Goal: Information Seeking & Learning: Learn about a topic

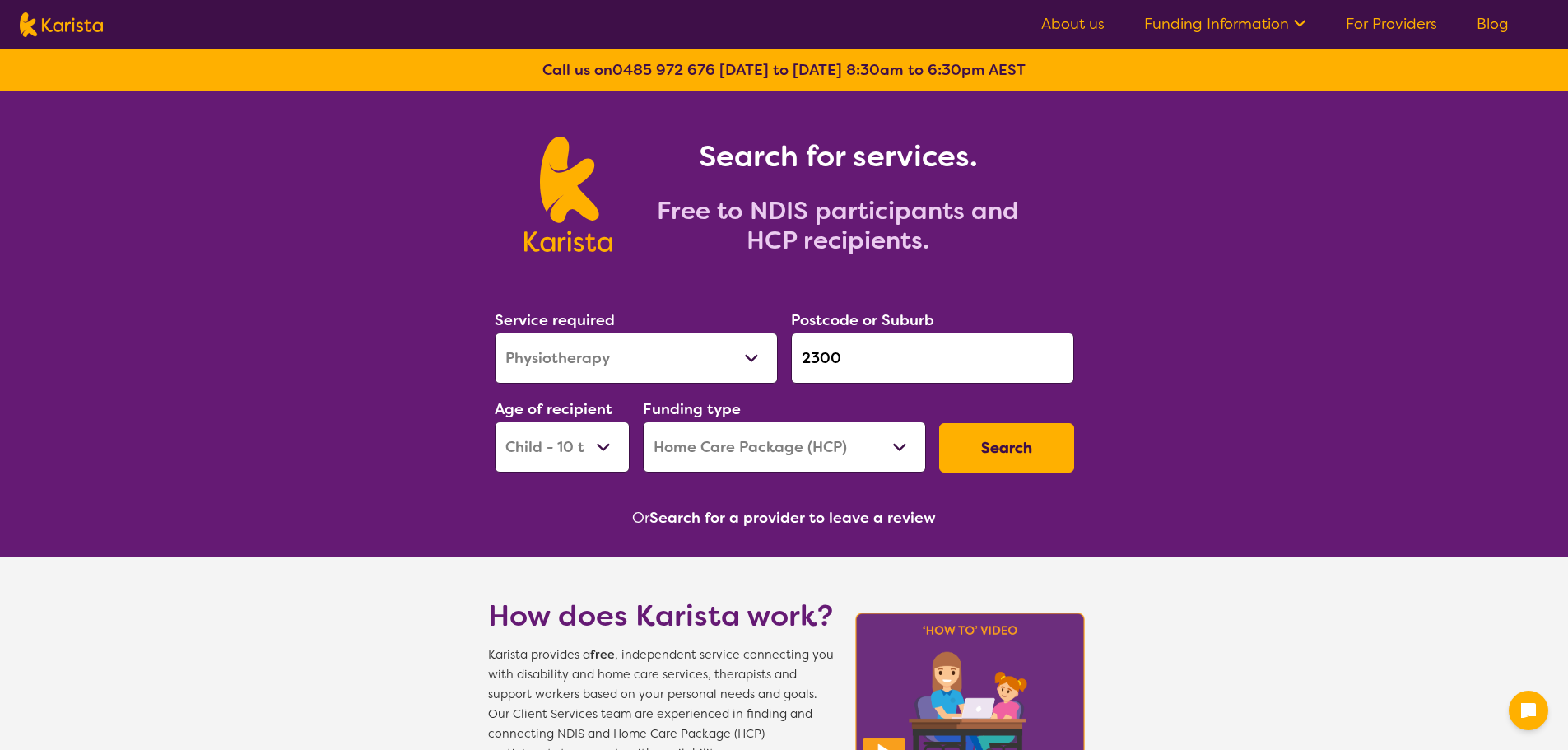
select select "Physiotherapy"
select select "CH"
select select "HCP"
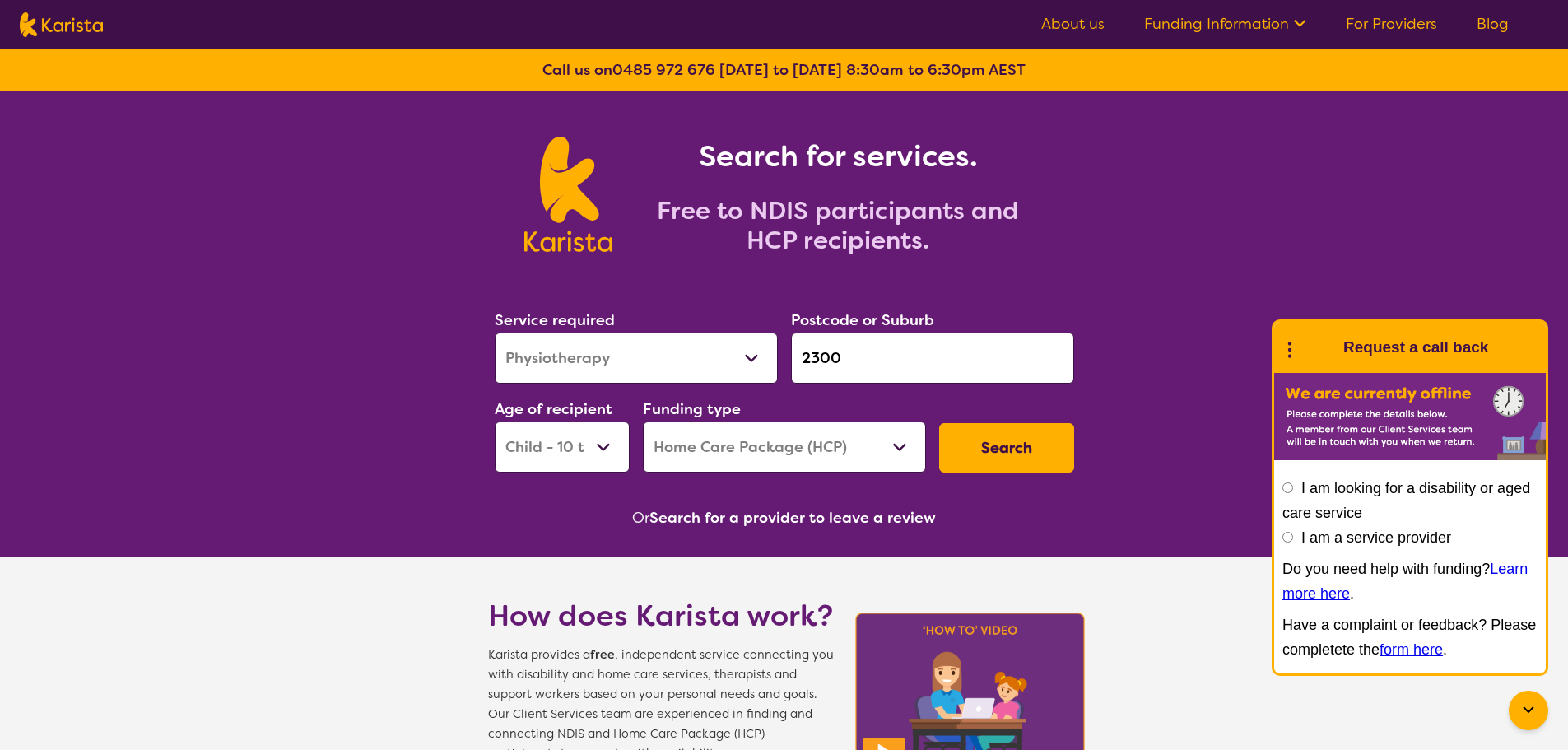
select select "Speech therapy"
click at [494, 333] on select "Allied Health Assistant Assessment ([MEDICAL_DATA] or [MEDICAL_DATA]) Behaviour…" at bounding box center [636, 358] width 283 height 51
drag, startPoint x: 857, startPoint y: 358, endPoint x: 780, endPoint y: 349, distance: 77.5
click at [781, 351] on div "Service required Allied Health Assistant Assessment ([MEDICAL_DATA] or [MEDICAL…" at bounding box center [784, 390] width 592 height 178
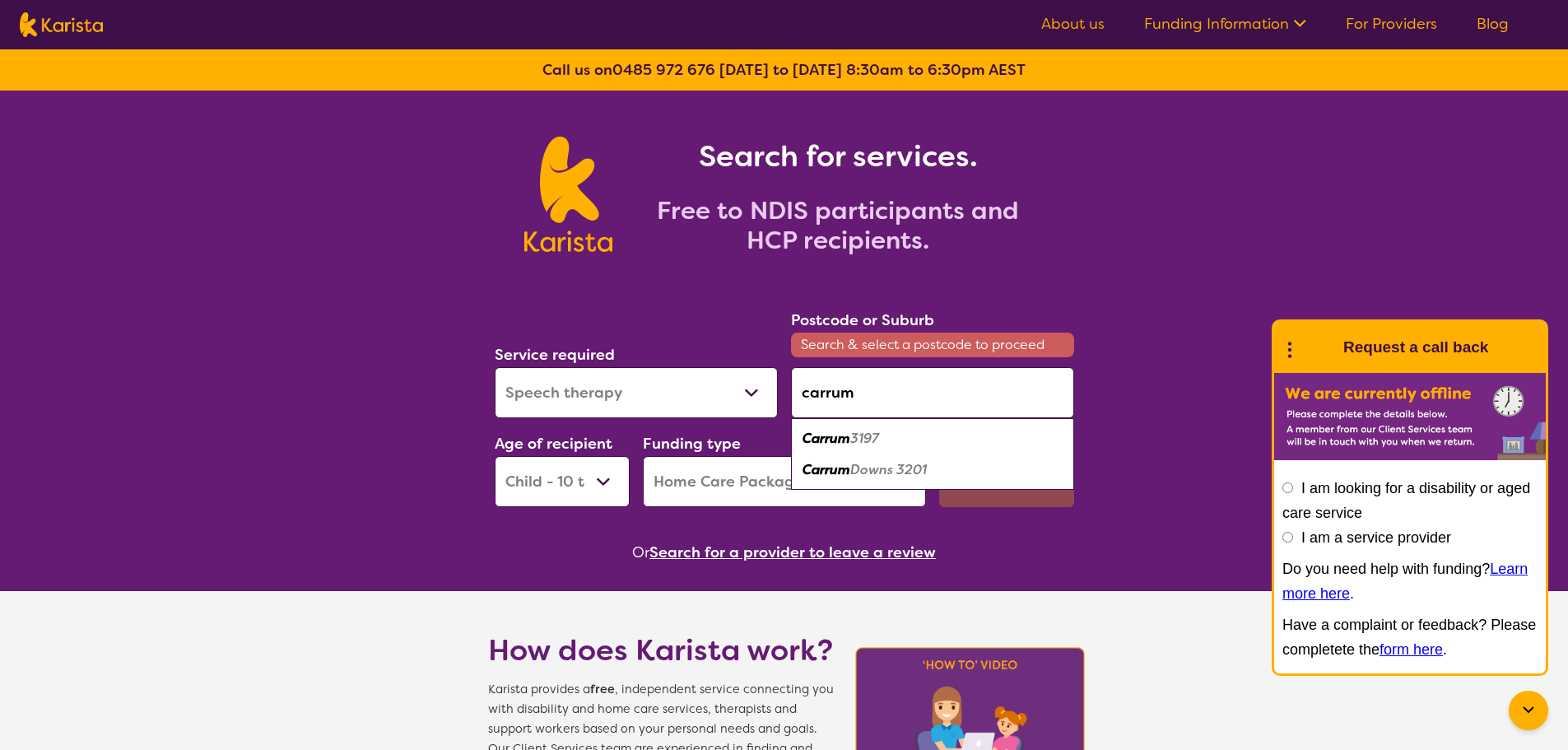
click at [900, 465] on em "Downs 3201" at bounding box center [889, 470] width 76 height 17
type input "3201"
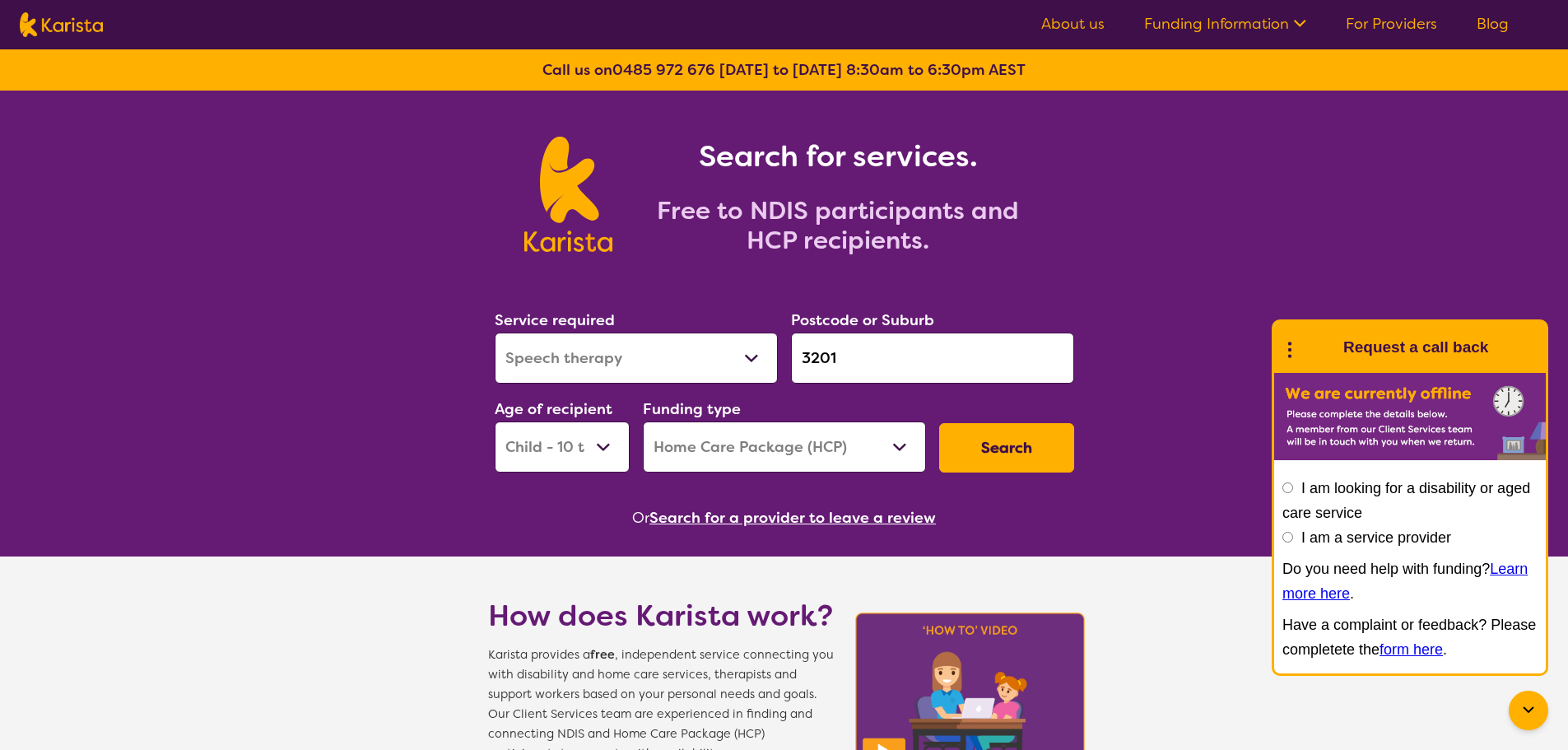
click at [1025, 450] on button "Search" at bounding box center [1006, 448] width 135 height 50
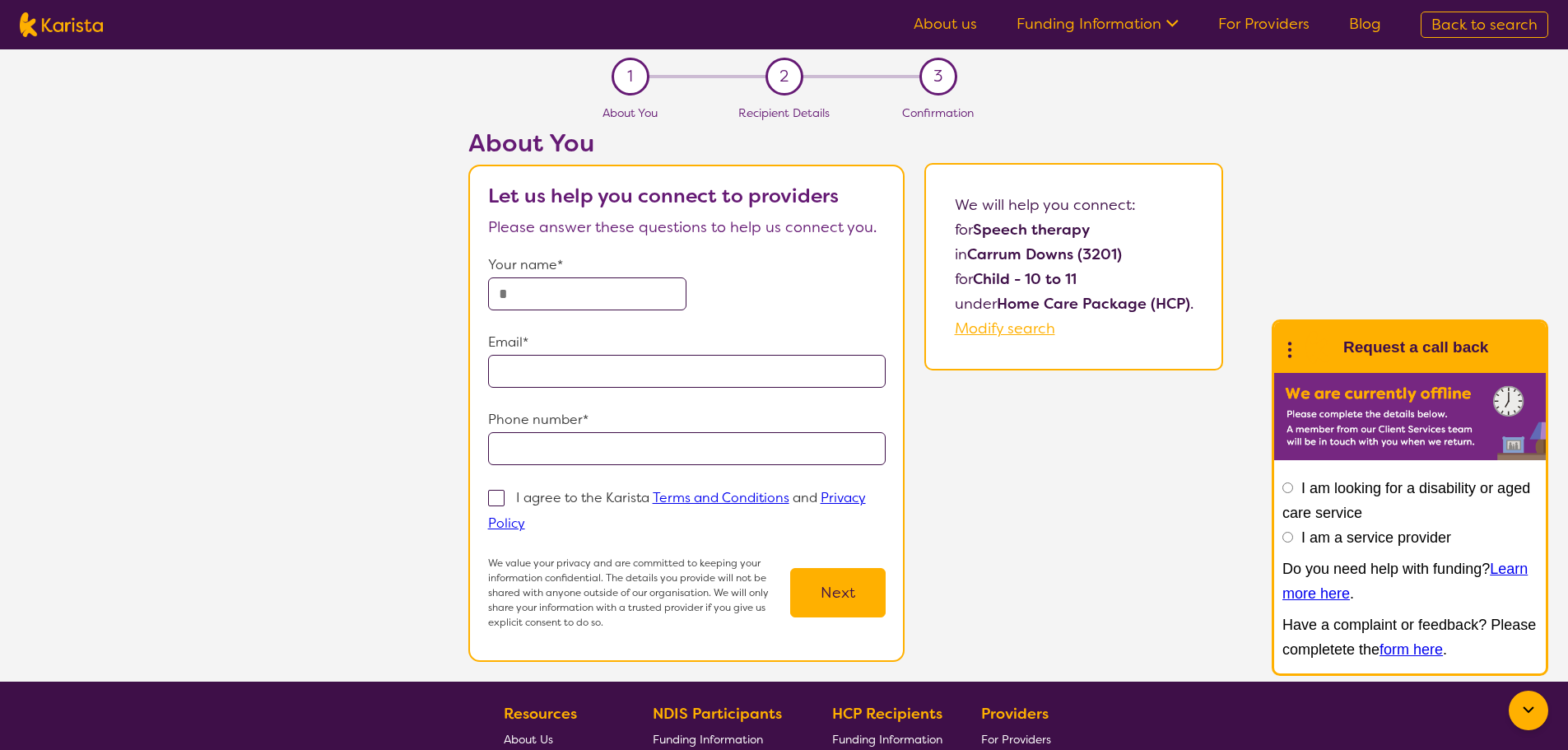
select select "Speech therapy"
select select "CH"
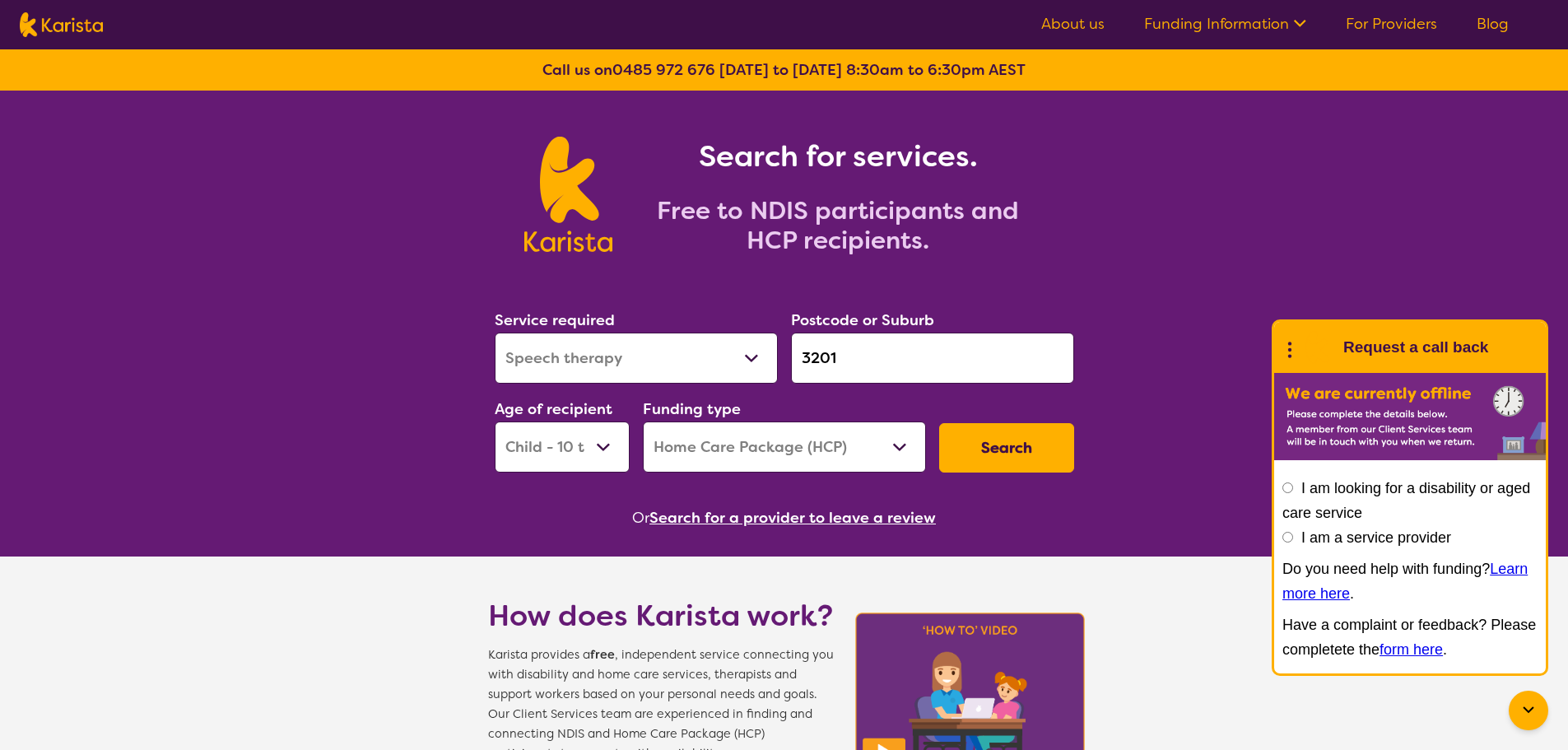
click at [876, 496] on section "Service required Allied Health Assistant Assessment ([MEDICAL_DATA] or [MEDICAL…" at bounding box center [784, 395] width 632 height 269
click at [838, 468] on select "Home Care Package (HCP) National Disability Insurance Scheme (NDIS) I don't know" at bounding box center [784, 447] width 283 height 51
select select "NDIS"
click at [643, 421] on select "Home Care Package (HCP) National Disability Insurance Scheme (NDIS) I don't know" at bounding box center [784, 447] width 283 height 51
click at [985, 452] on button "Search" at bounding box center [1006, 448] width 135 height 50
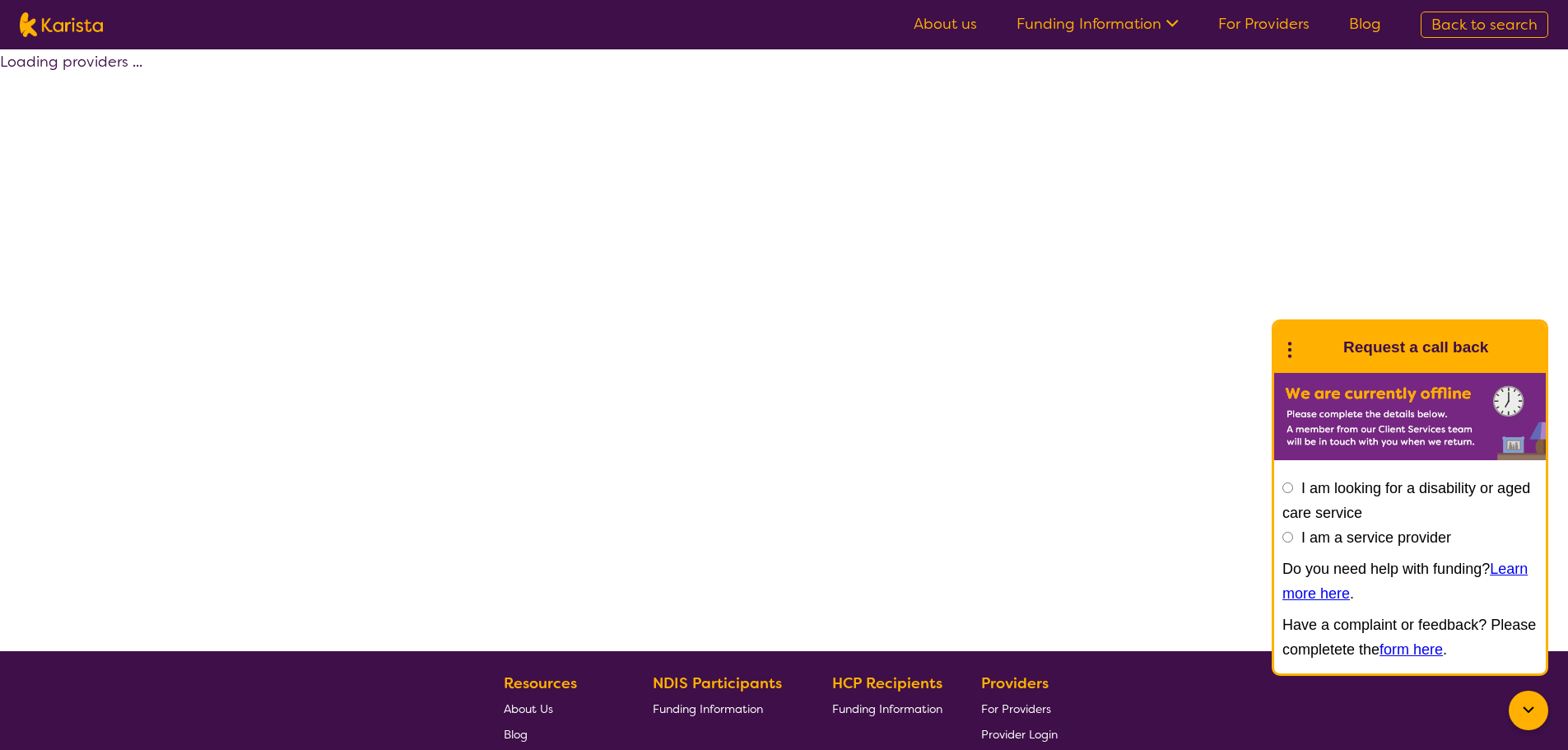
select select "by_score"
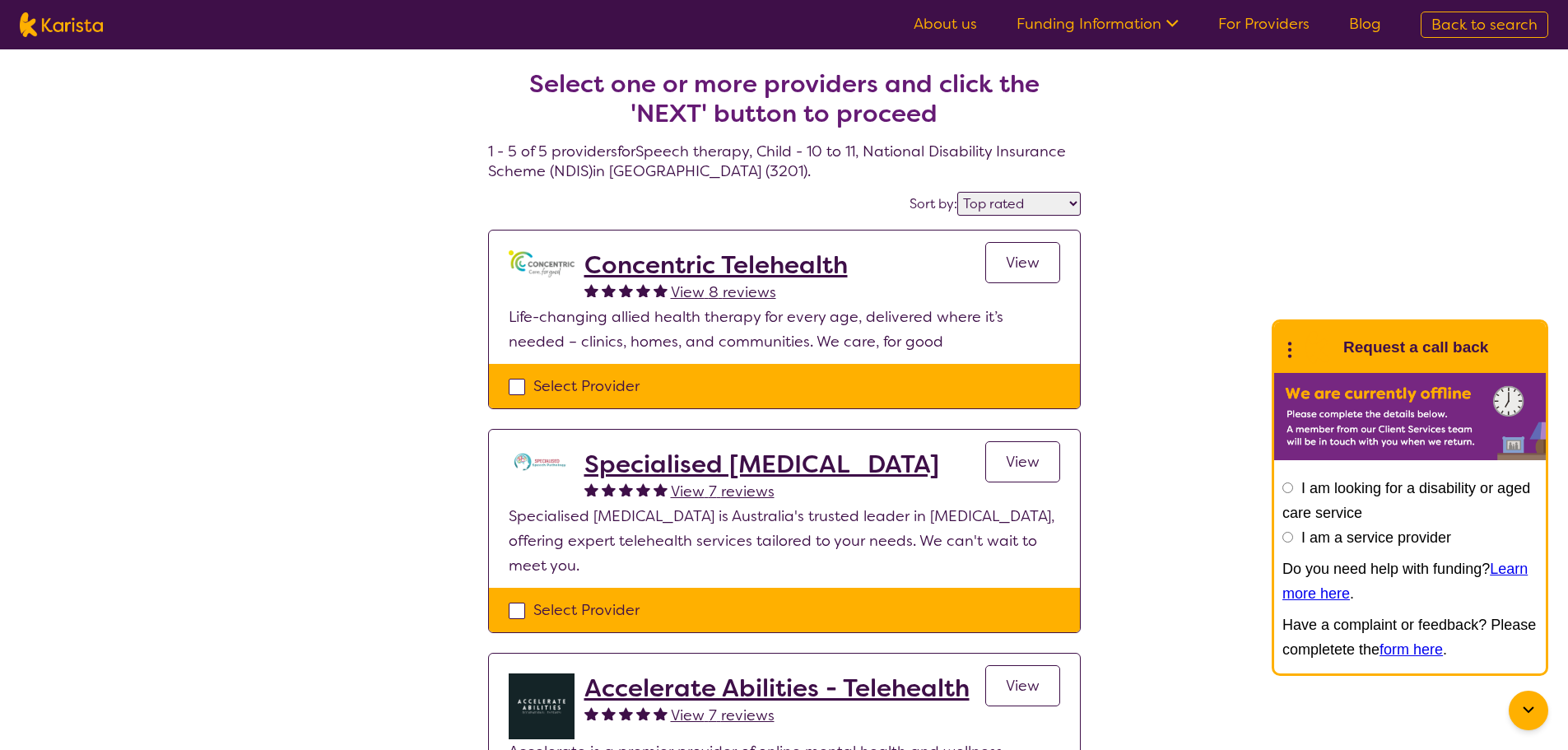
select select "Speech therapy"
select select "CH"
select select "NDIS"
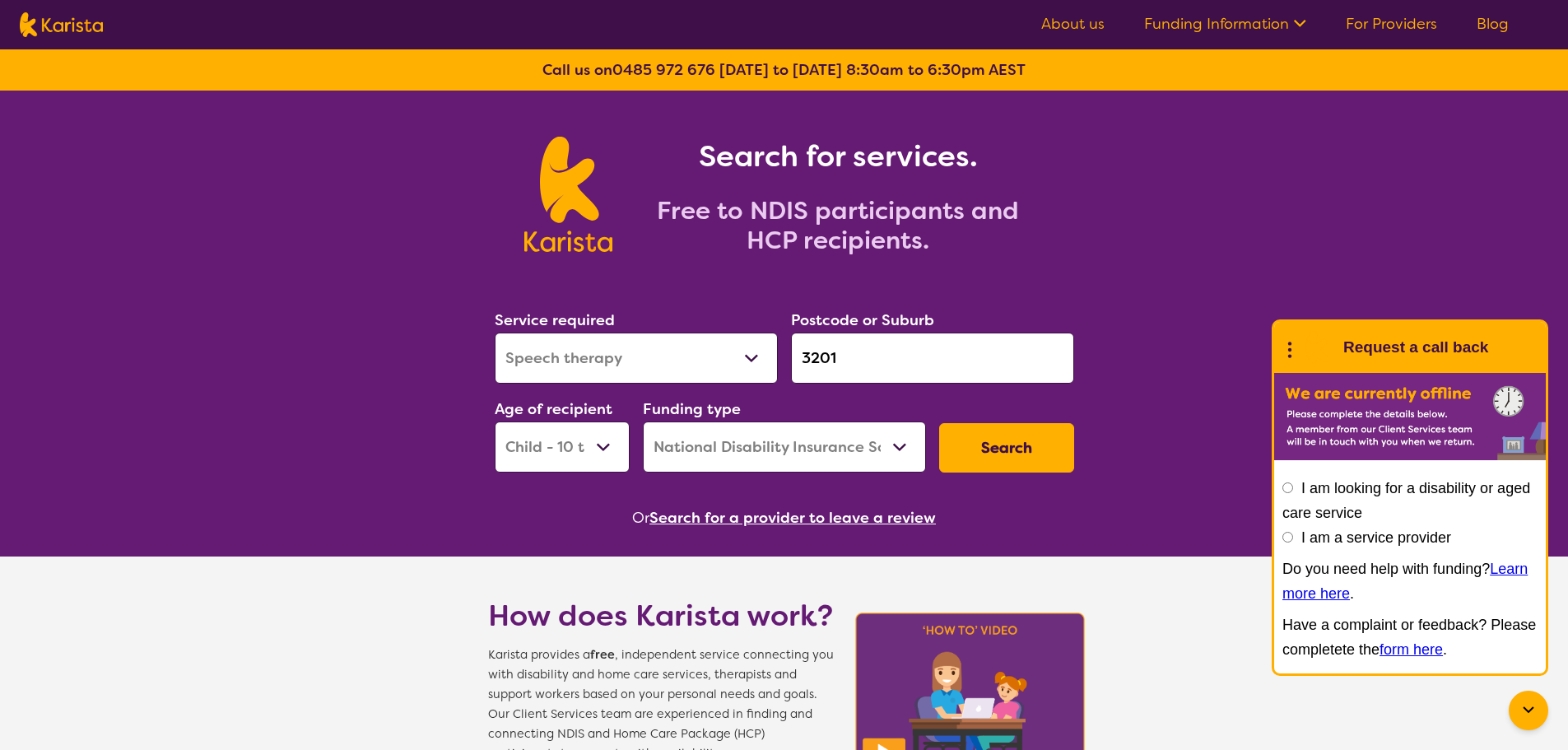
drag, startPoint x: 852, startPoint y: 366, endPoint x: 792, endPoint y: 353, distance: 61.4
click at [785, 358] on div "Postcode or Suburb 3201" at bounding box center [932, 346] width 296 height 89
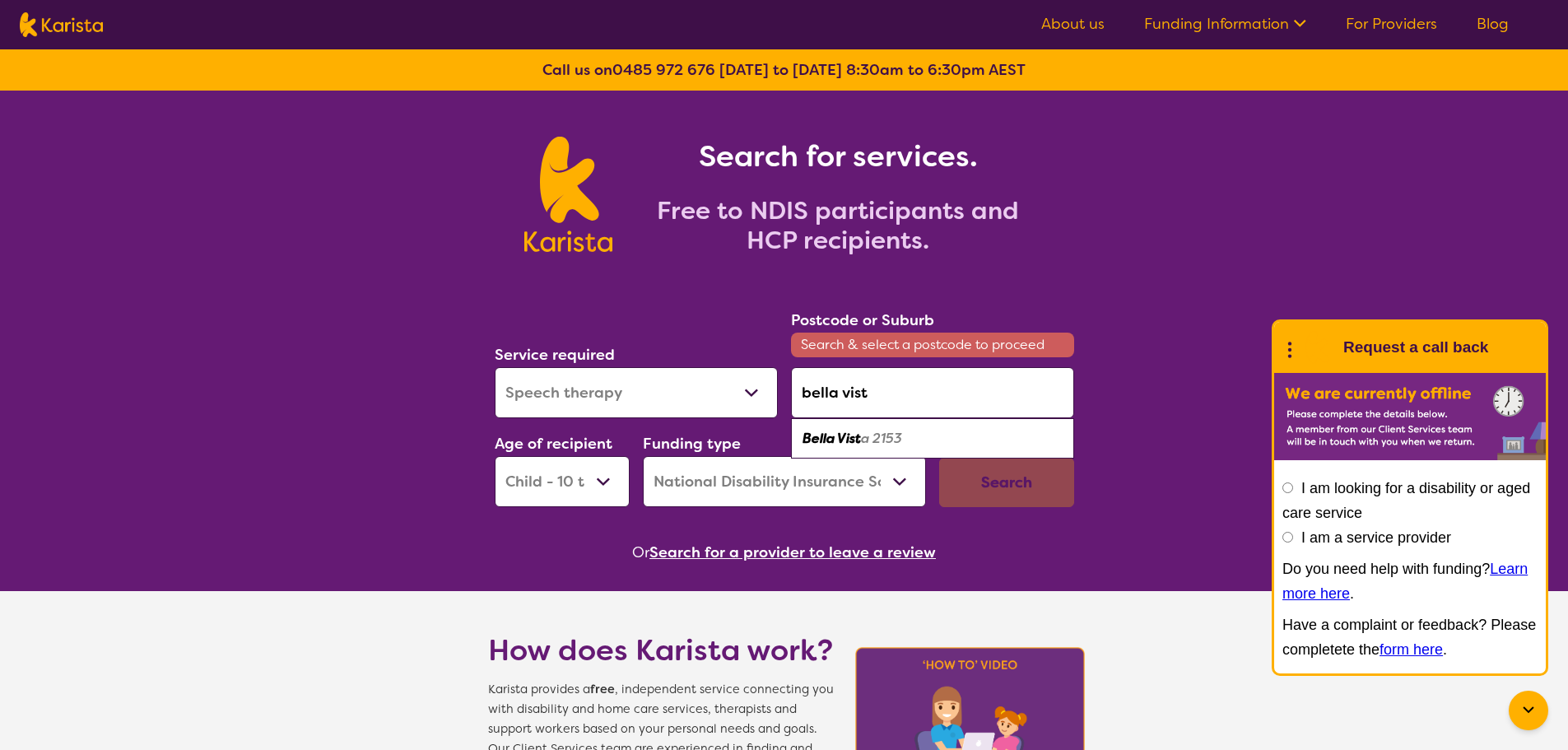
click at [884, 438] on em "a 2153" at bounding box center [881, 439] width 41 height 17
type input "2153"
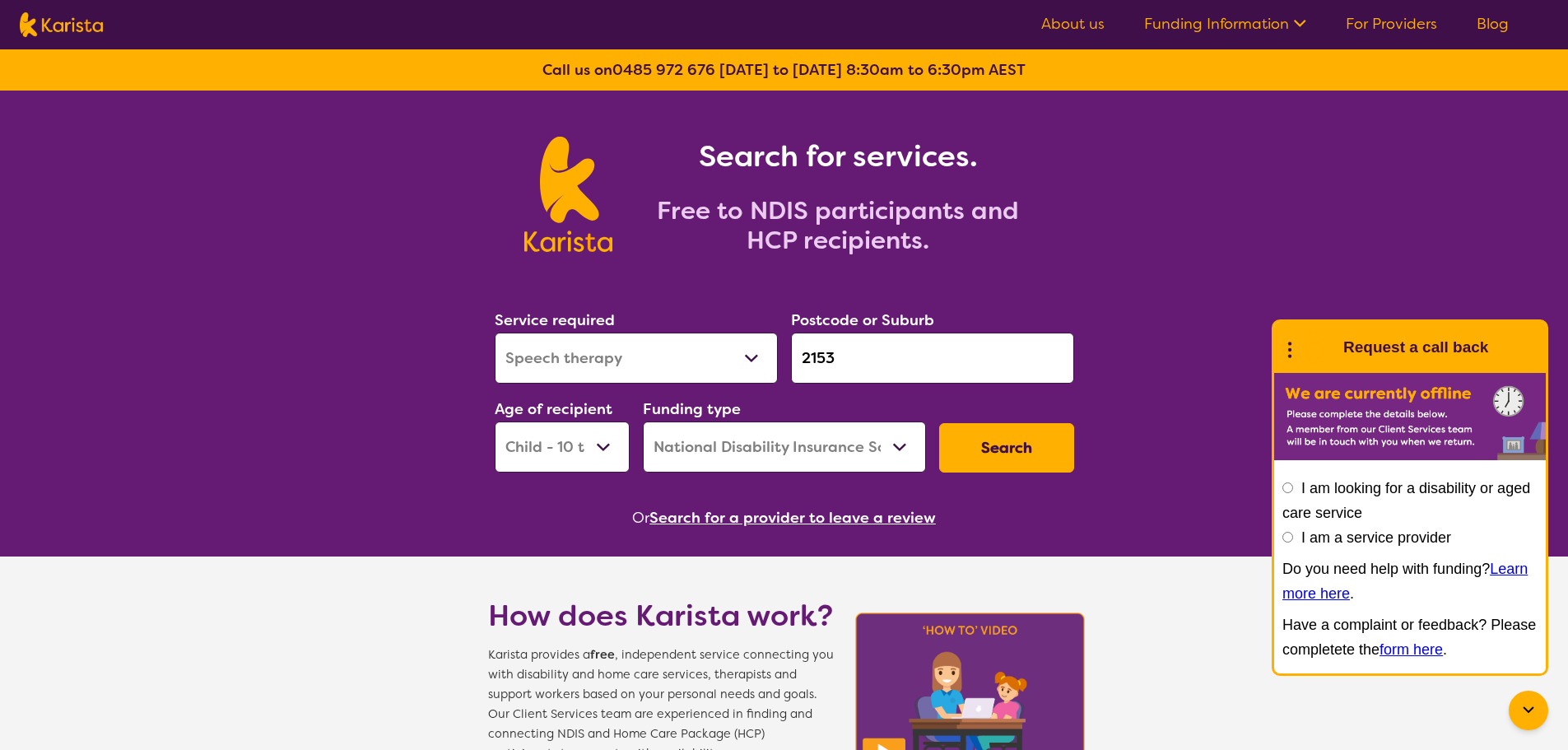
click at [997, 453] on button "Search" at bounding box center [1006, 448] width 135 height 50
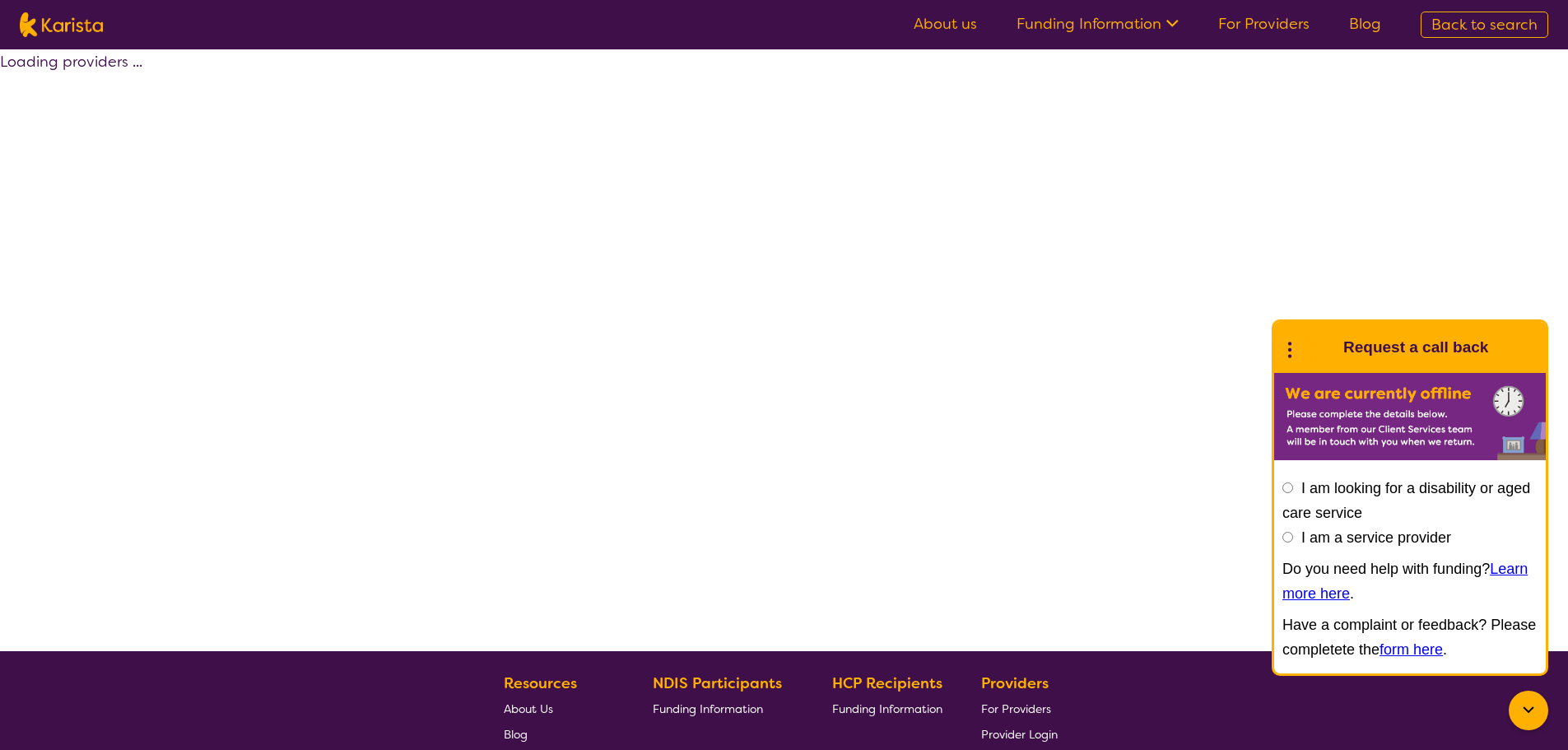
select select "by_score"
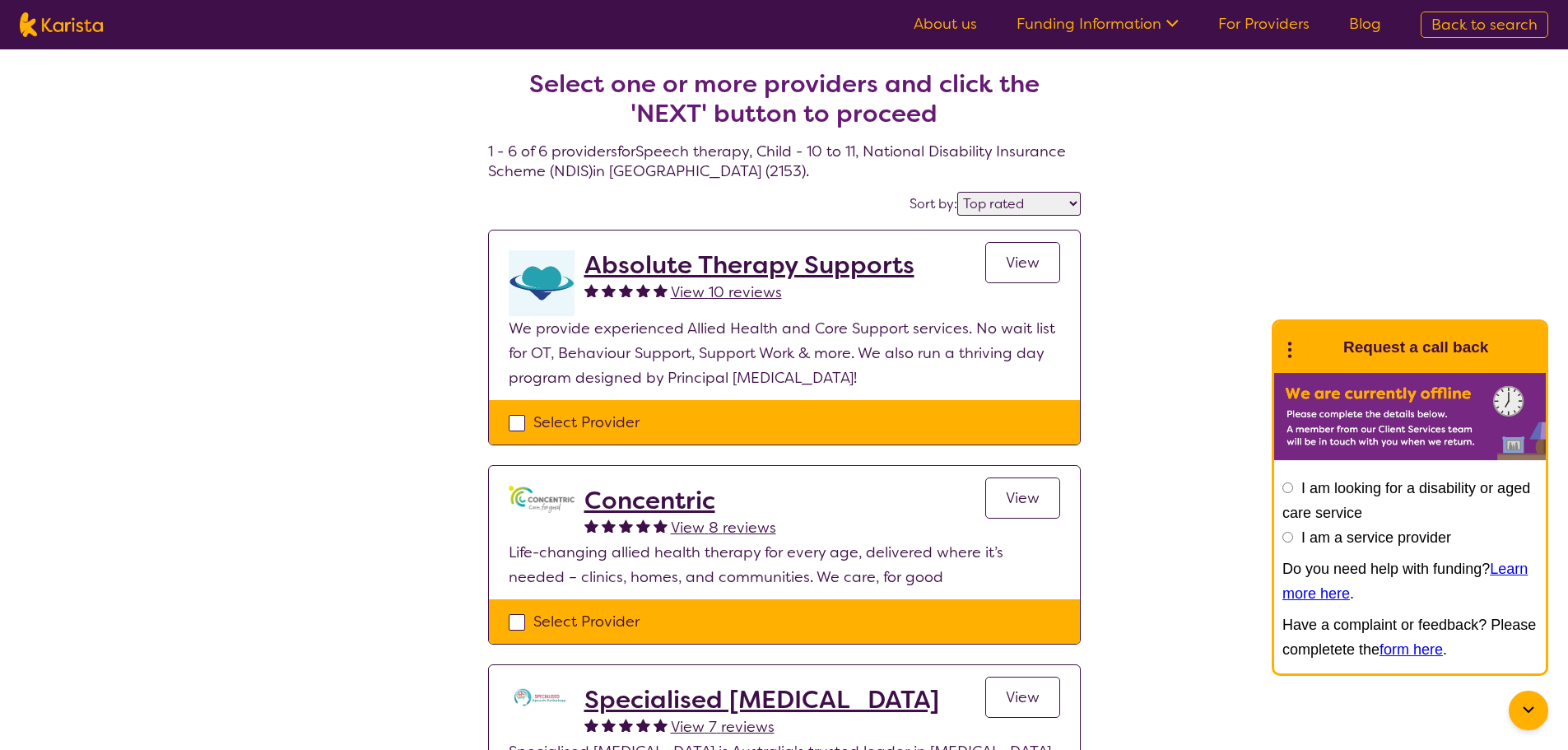
select select "Speech therapy"
select select "CH"
select select "NDIS"
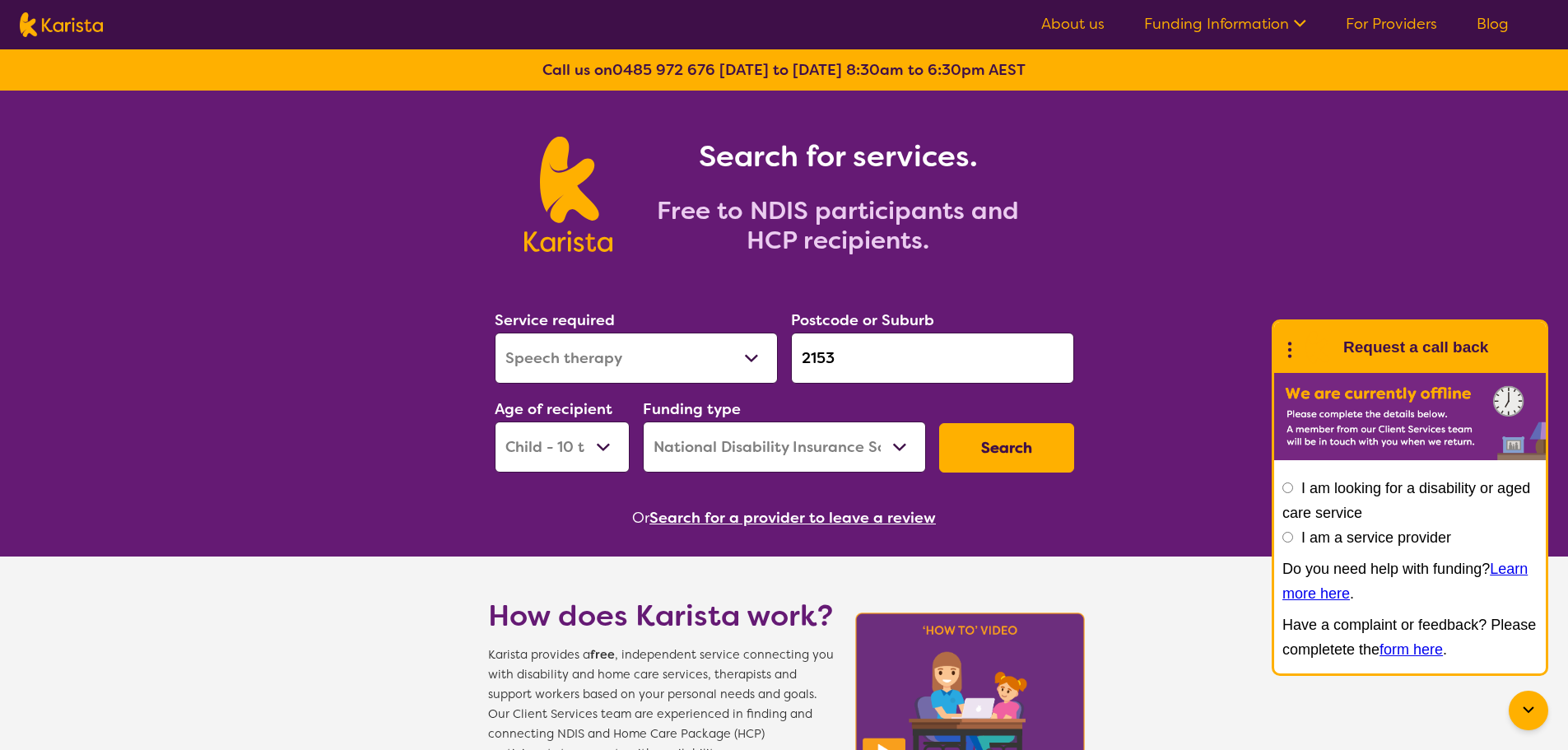
click at [848, 359] on input "2153" at bounding box center [933, 358] width 283 height 51
click at [714, 354] on select "Allied Health Assistant Assessment ([MEDICAL_DATA] or [MEDICAL_DATA]) Behaviour…" at bounding box center [636, 358] width 283 height 51
select select "Behaviour support"
click at [494, 333] on select "Allied Health Assistant Assessment ([MEDICAL_DATA] or [MEDICAL_DATA]) Behaviour…" at bounding box center [636, 358] width 283 height 51
drag, startPoint x: 819, startPoint y: 360, endPoint x: 652, endPoint y: 349, distance: 167.4
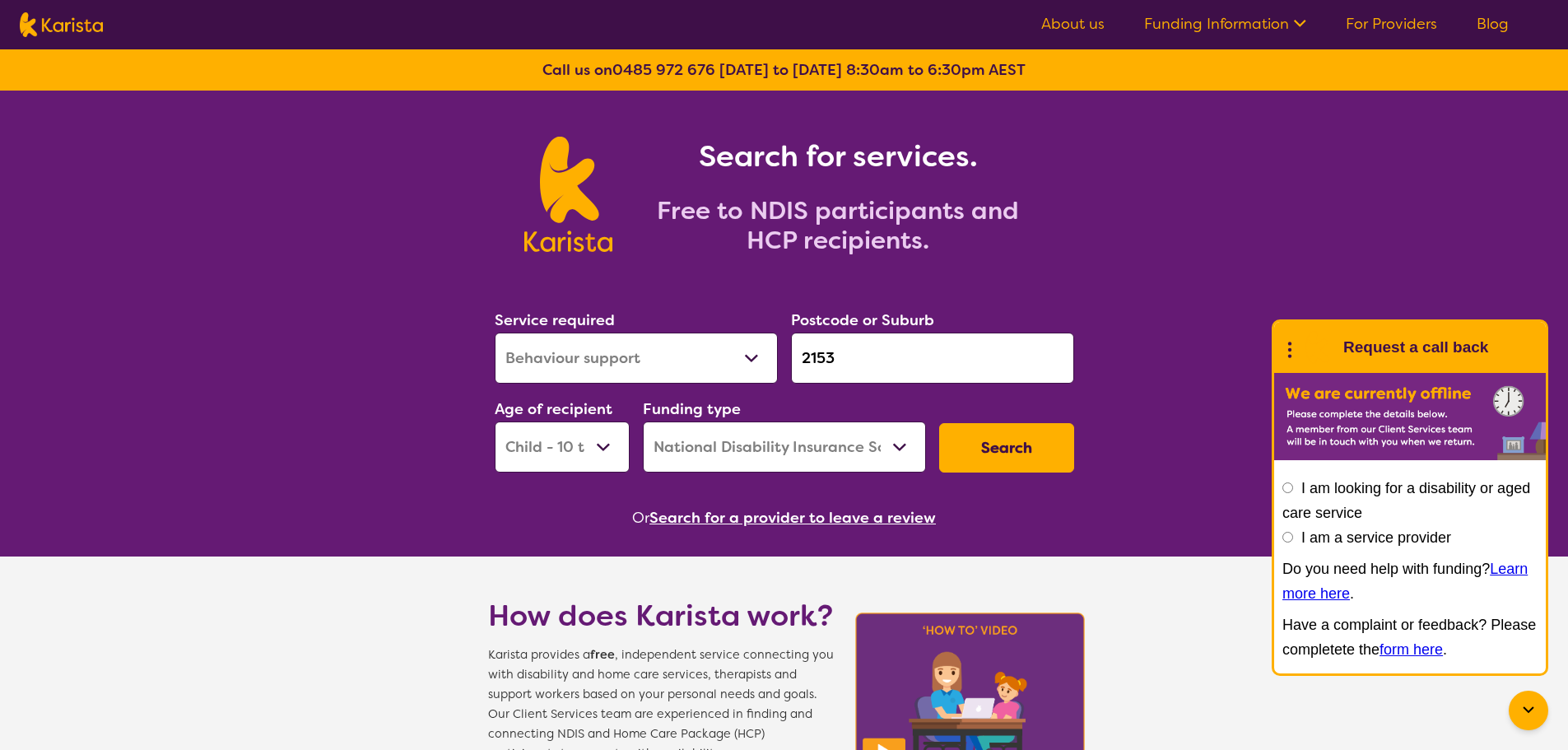
click at [652, 349] on div "Service required Allied Health Assistant Assessment ([MEDICAL_DATA] or [MEDICAL…" at bounding box center [784, 390] width 592 height 178
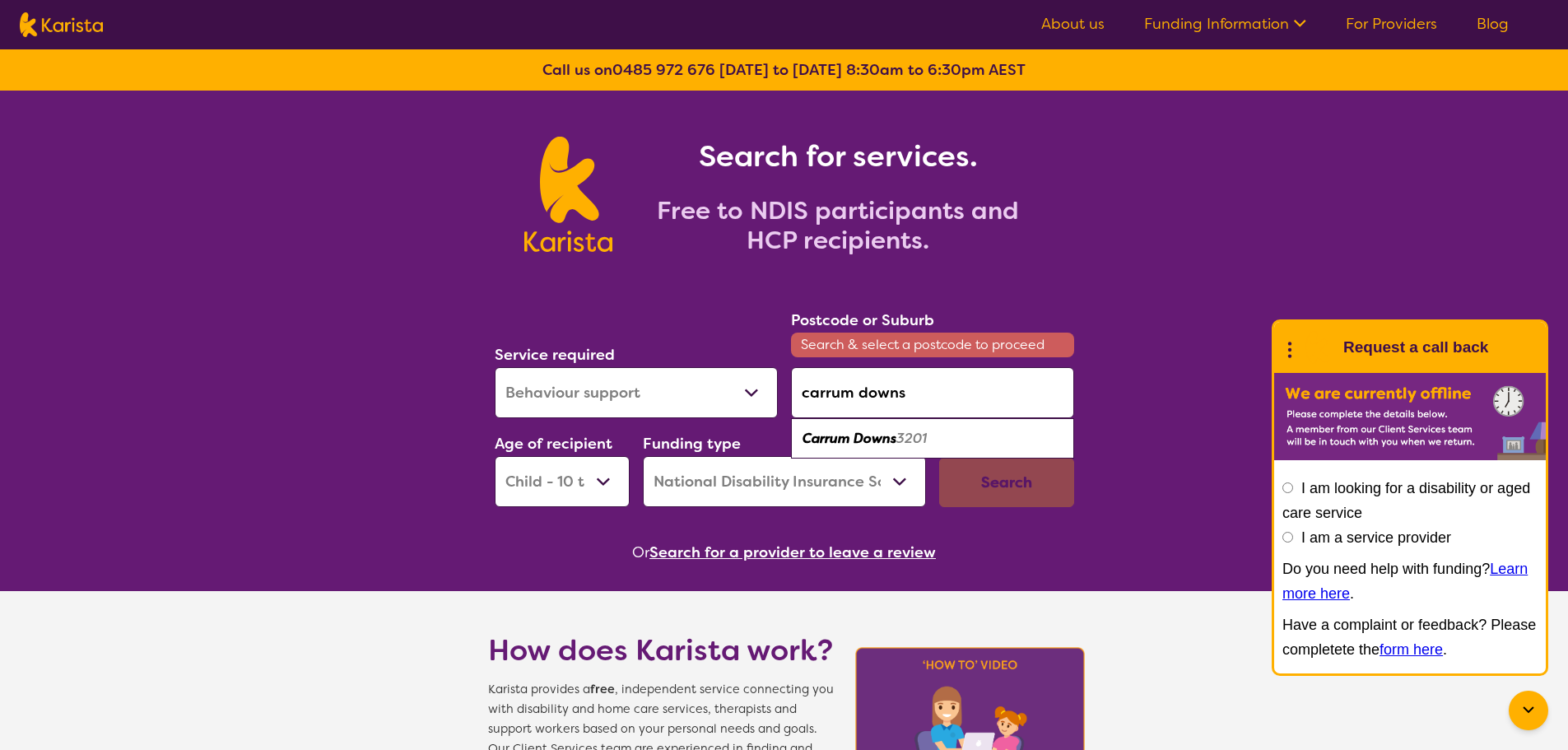
click at [898, 421] on ul "Carrum Downs 3201" at bounding box center [933, 438] width 283 height 40
click at [901, 445] on em "3201" at bounding box center [911, 439] width 30 height 17
type input "3201"
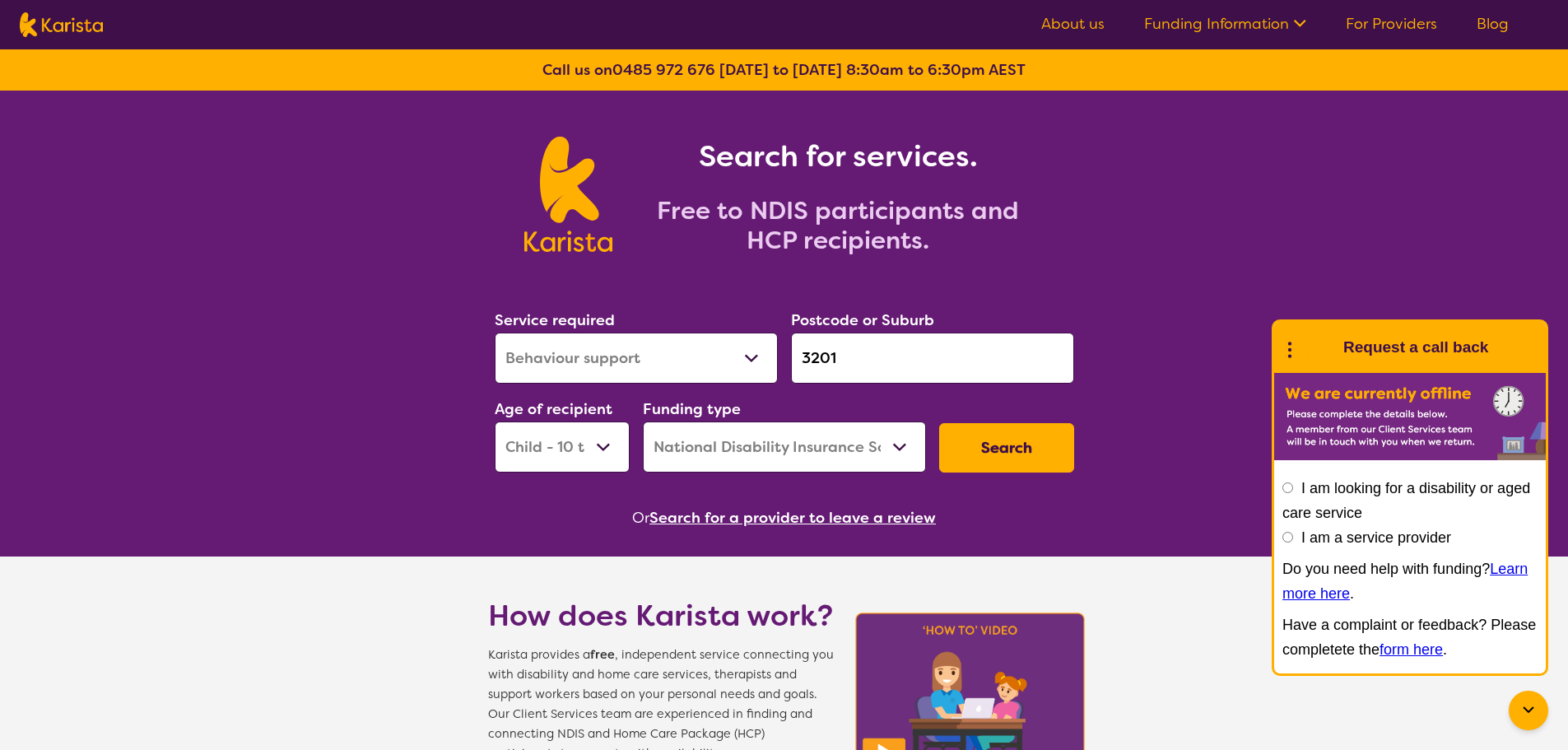
click at [1017, 476] on div "Search" at bounding box center [1006, 448] width 149 height 63
click at [1022, 440] on button "Search" at bounding box center [1006, 448] width 135 height 50
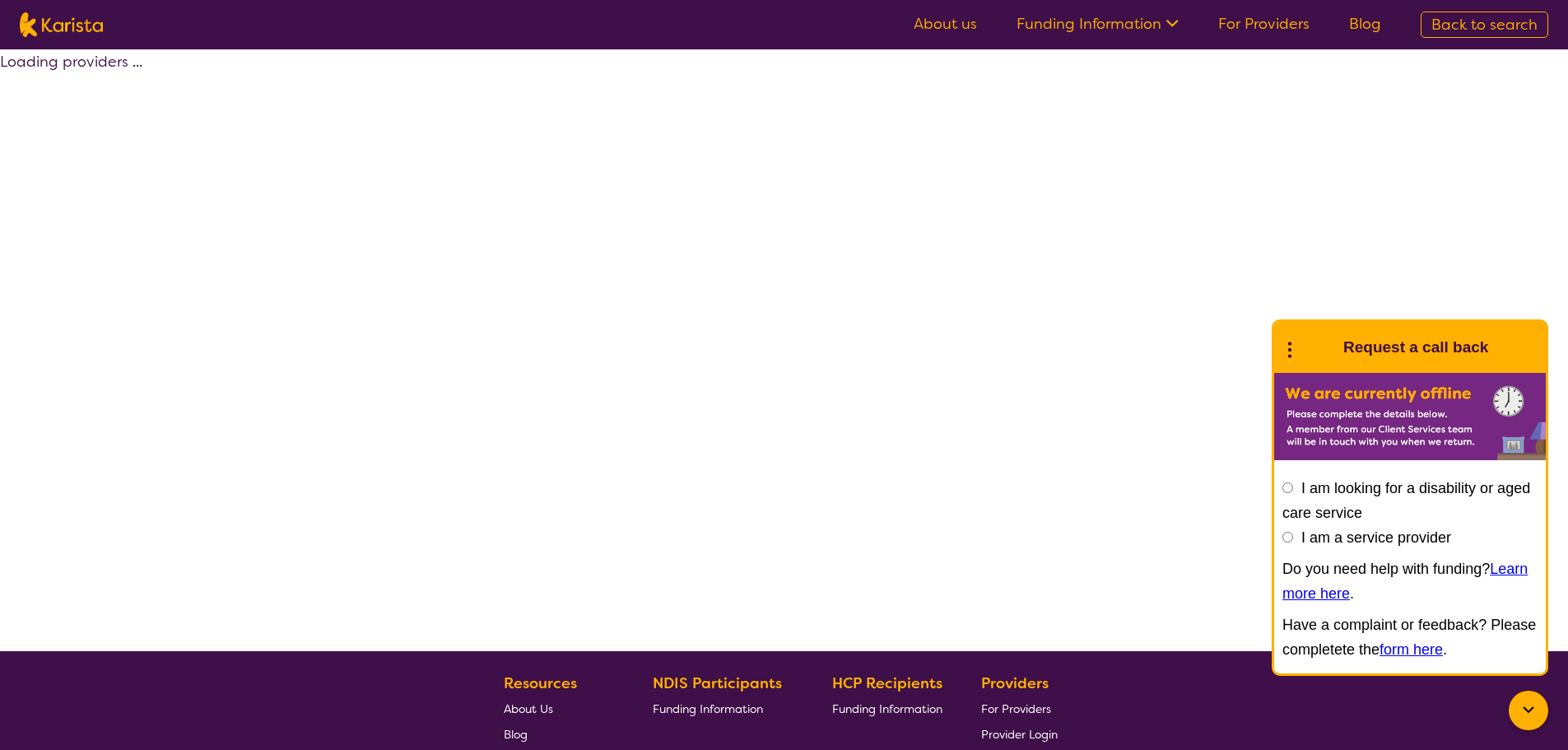
select select "by_score"
